Goal: Navigation & Orientation: Find specific page/section

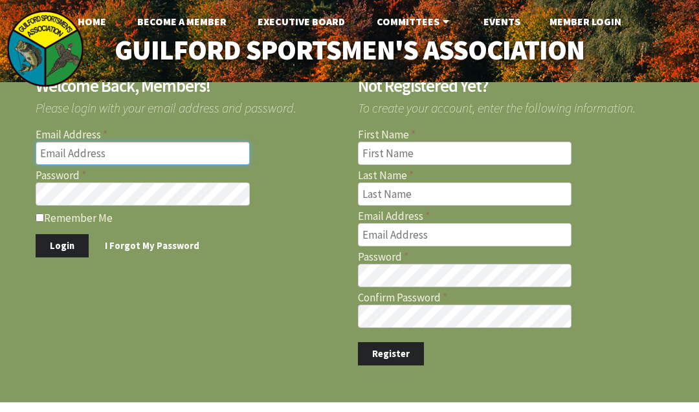
type input "BOBSCOTT333@GMAIL.COM"
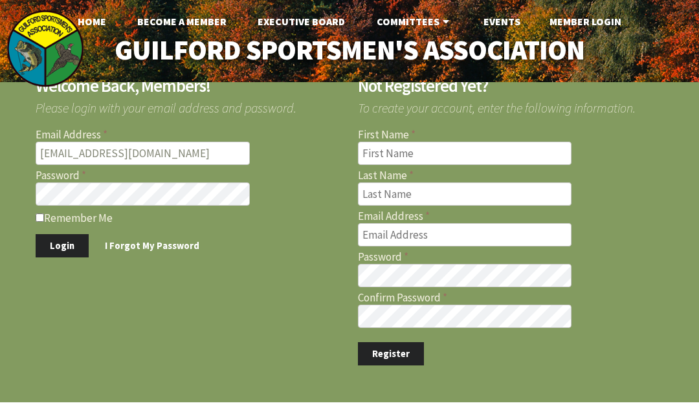
click at [52, 219] on label "Remember Me" at bounding box center [189, 217] width 306 height 13
click at [44, 219] on input "Remember Me" at bounding box center [40, 218] width 8 height 8
checkbox input "true"
click at [74, 242] on button "Login" at bounding box center [62, 246] width 53 height 24
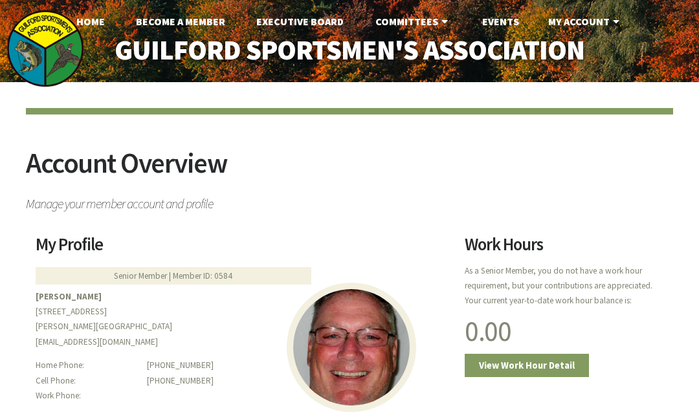
click at [500, 16] on link "Events" at bounding box center [501, 21] width 58 height 26
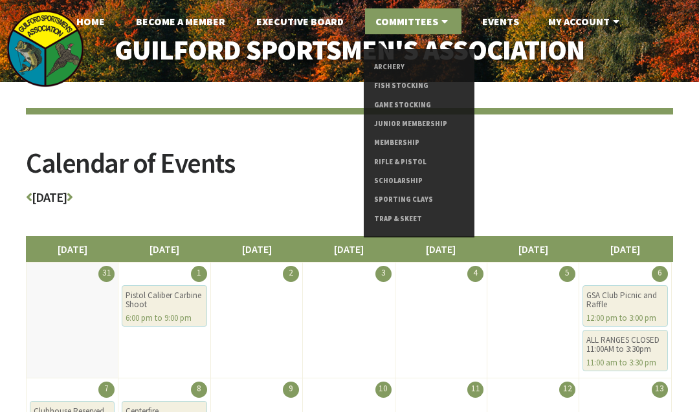
click at [419, 199] on link "Sporting Clays" at bounding box center [419, 199] width 90 height 19
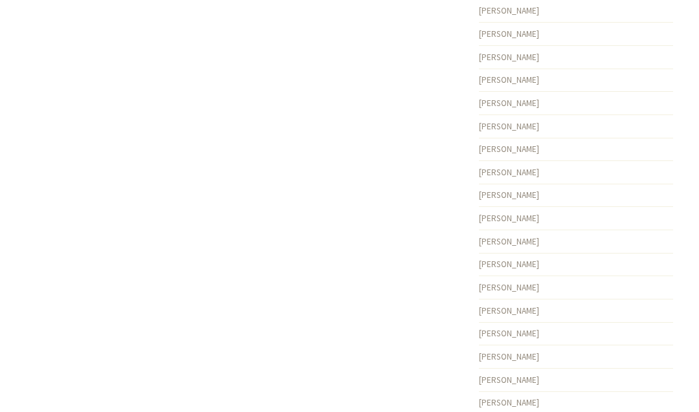
scroll to position [3418, 0]
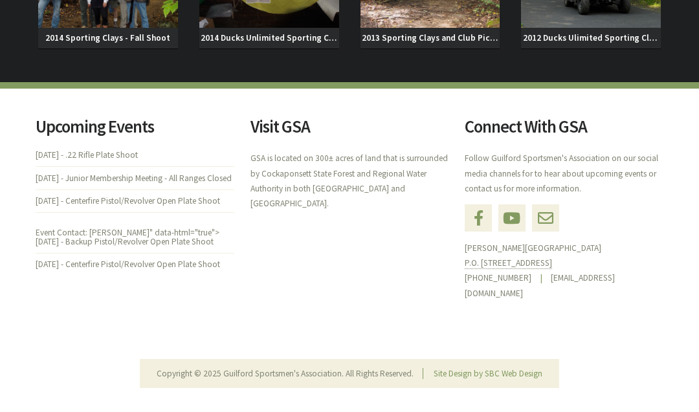
scroll to position [1169, 0]
